Goal: Obtain resource: Obtain resource

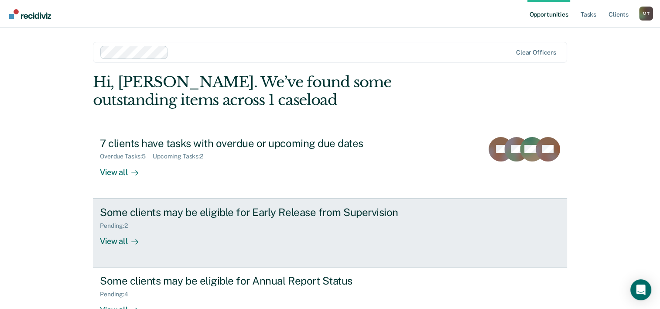
click at [120, 245] on div "View all" at bounding box center [124, 237] width 49 height 17
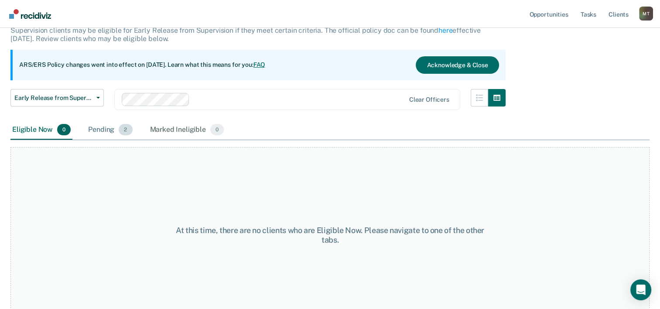
click at [106, 130] on div "Pending 2" at bounding box center [110, 129] width 48 height 19
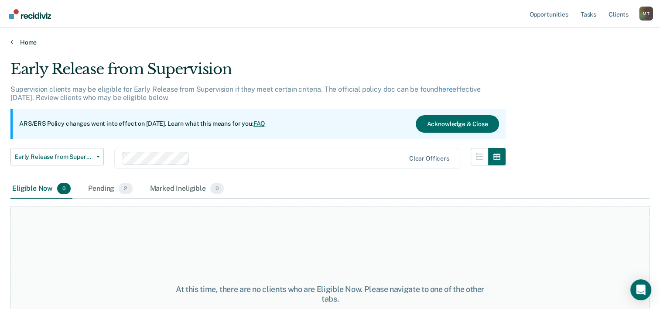
click at [33, 44] on link "Home" at bounding box center [329, 42] width 639 height 8
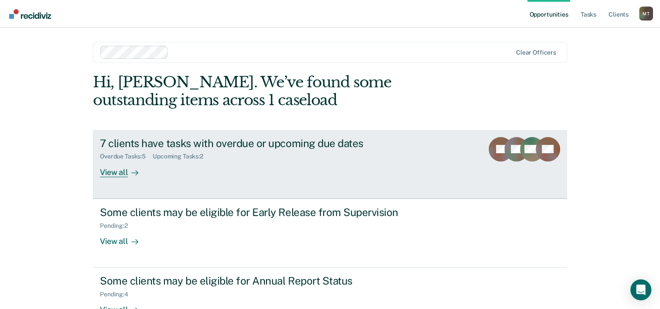
click at [114, 172] on div "View all" at bounding box center [124, 168] width 49 height 17
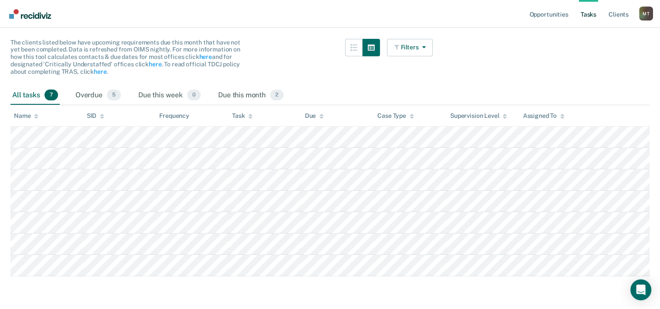
scroll to position [82, 0]
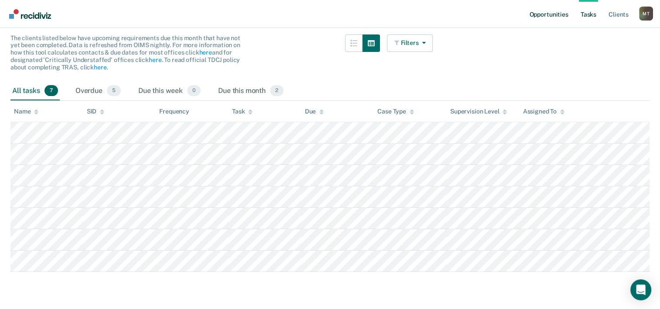
click at [543, 17] on link "Opportunities" at bounding box center [548, 14] width 42 height 28
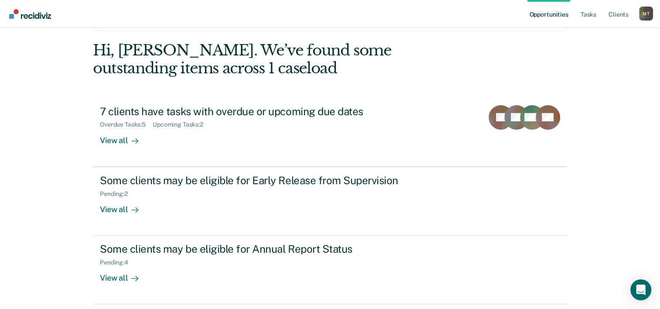
scroll to position [62, 0]
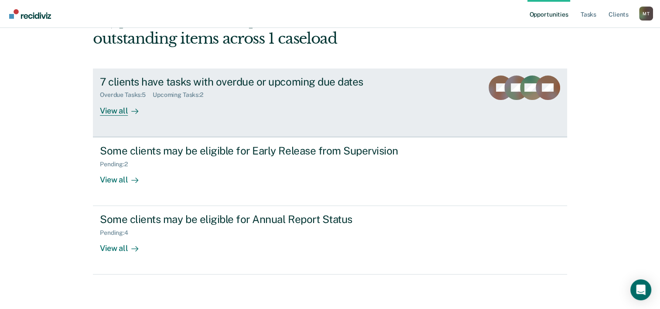
click at [112, 109] on div "View all" at bounding box center [124, 107] width 49 height 17
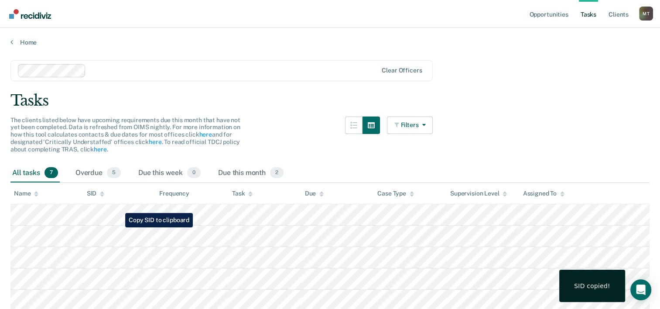
click at [600, 296] on div "SID copied!" at bounding box center [592, 286] width 66 height 32
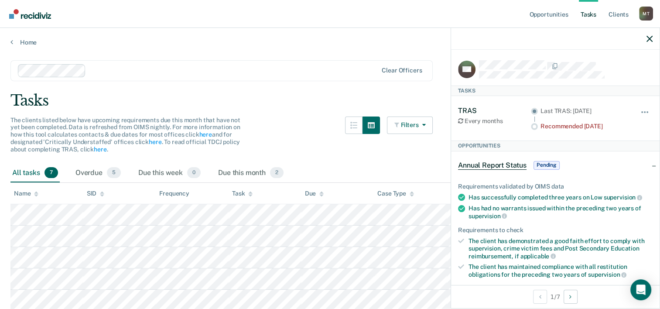
click at [310, 111] on main "Clear officers Tasks The clients listed below have upcoming requirements due th…" at bounding box center [330, 216] width 660 height 340
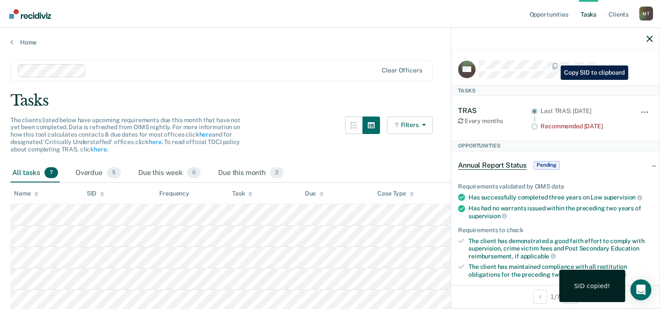
click at [650, 40] on icon "button" at bounding box center [649, 39] width 6 height 6
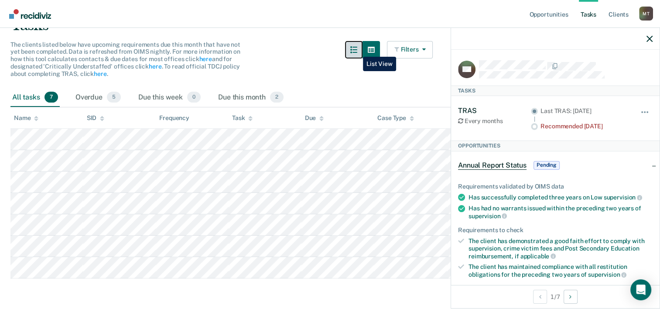
click at [356, 50] on icon "button" at bounding box center [353, 49] width 7 height 7
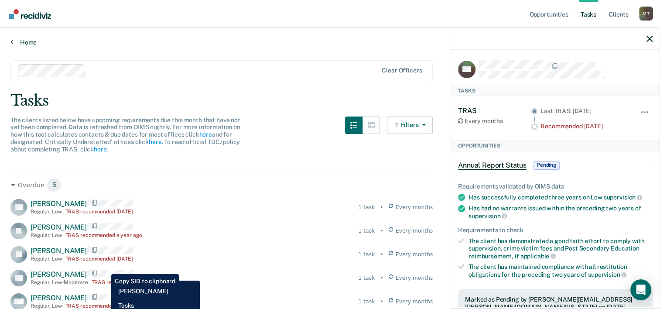
click at [24, 44] on link "Home" at bounding box center [329, 42] width 639 height 8
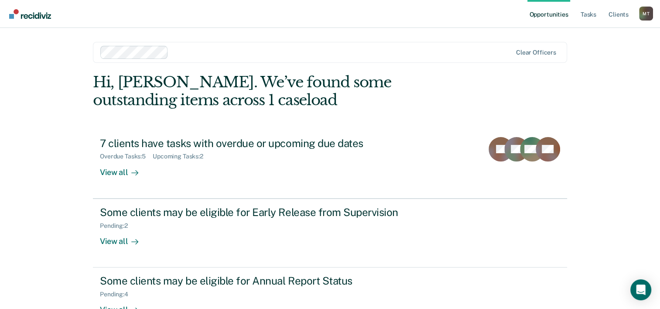
click at [559, 19] on link "Opportunities" at bounding box center [548, 14] width 42 height 28
click at [619, 21] on link "Client s" at bounding box center [619, 14] width 24 height 28
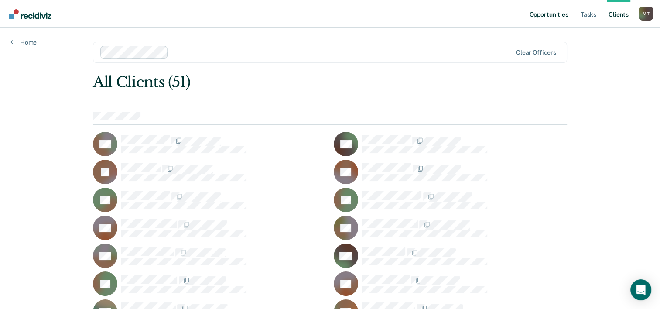
click at [550, 13] on link "Opportunities" at bounding box center [548, 14] width 42 height 28
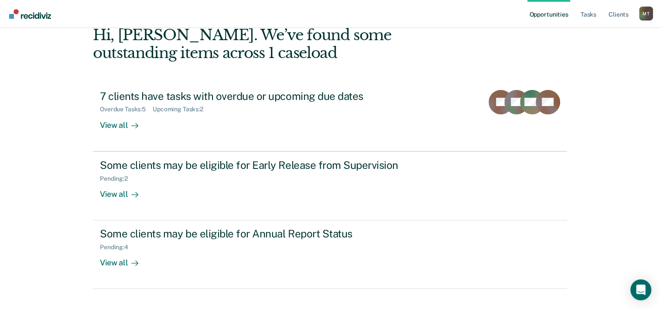
scroll to position [48, 0]
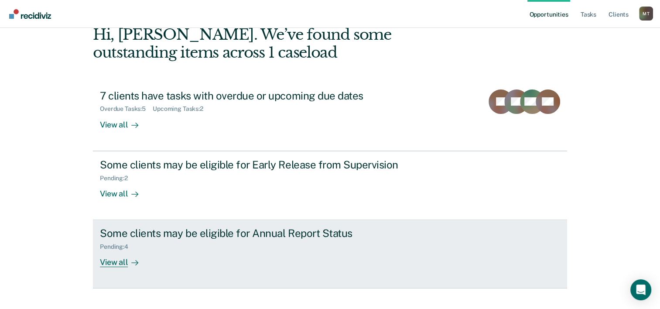
click at [118, 267] on link "Some clients may be eligible for Annual Report Status Pending : 4 View all" at bounding box center [330, 254] width 474 height 68
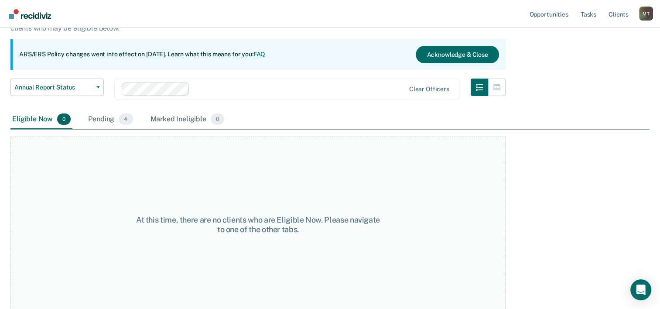
scroll to position [72, 0]
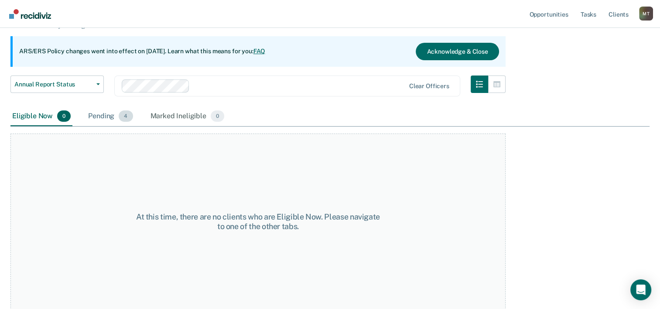
click at [111, 117] on div "Pending 4" at bounding box center [110, 116] width 48 height 19
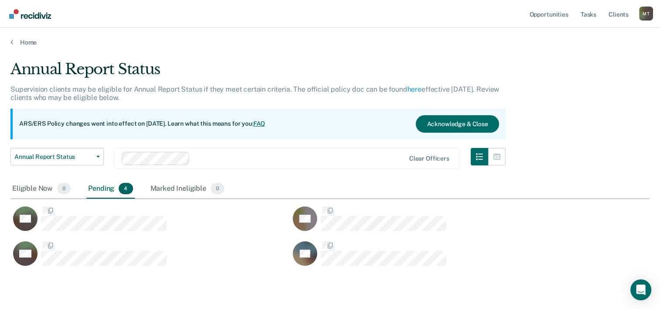
scroll to position [205, 632]
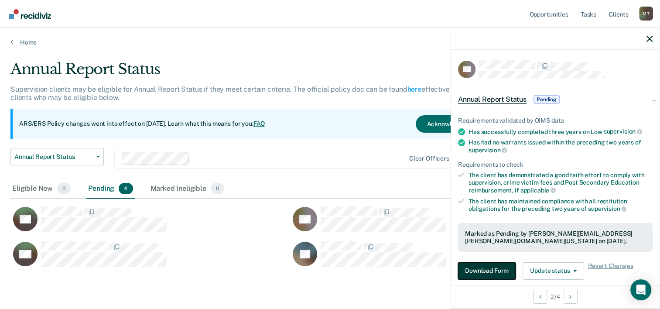
click at [479, 268] on button "Download Form" at bounding box center [487, 270] width 58 height 17
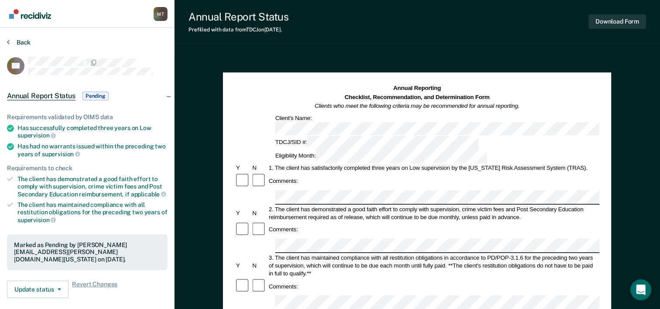
click at [19, 39] on button "Back" at bounding box center [19, 42] width 24 height 8
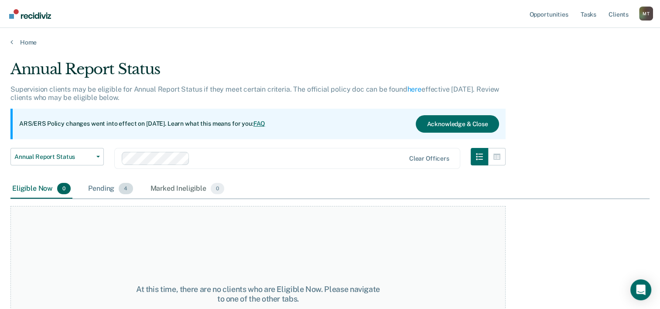
click at [99, 193] on div "Pending 4" at bounding box center [110, 188] width 48 height 19
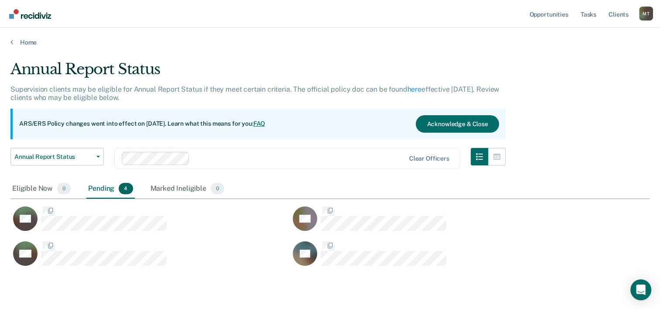
scroll to position [205, 632]
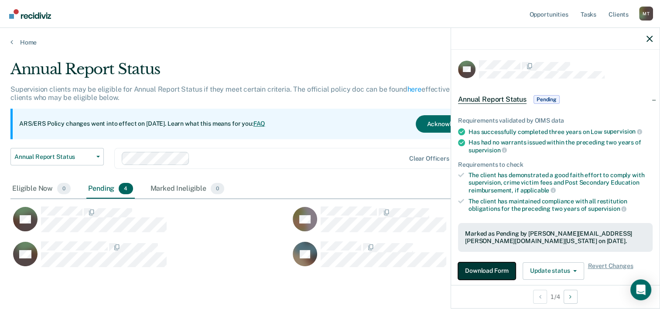
click at [476, 267] on button "Download Form" at bounding box center [487, 270] width 58 height 17
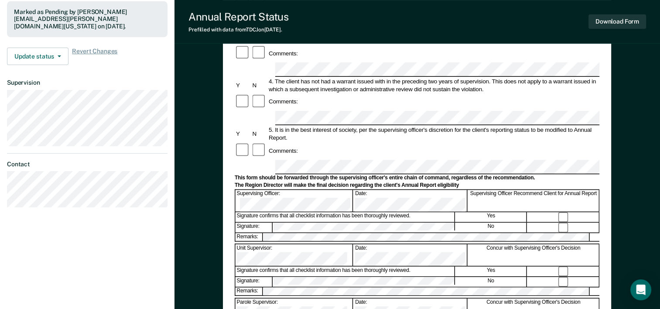
scroll to position [234, 0]
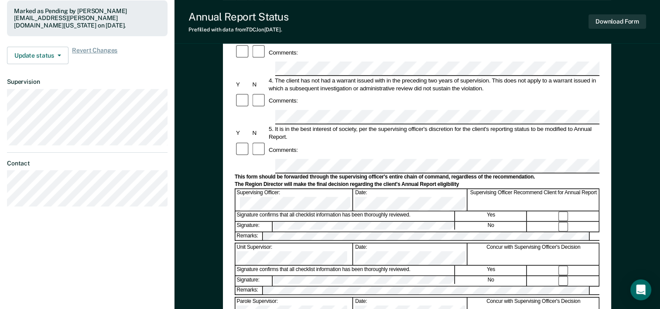
click at [223, 91] on div "Annual Reporting Checklist, Recommendation, and Determination Form Clients who …" at bounding box center [417, 92] width 388 height 506
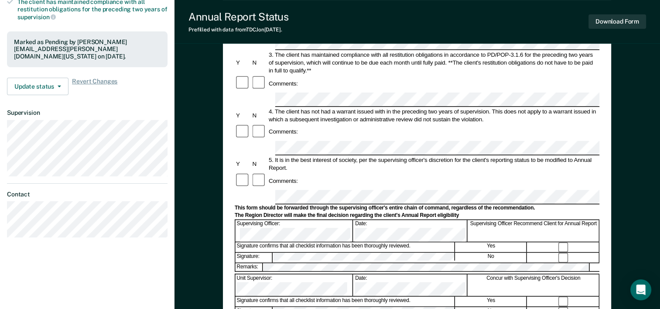
scroll to position [204, 0]
